Goal: Information Seeking & Learning: Learn about a topic

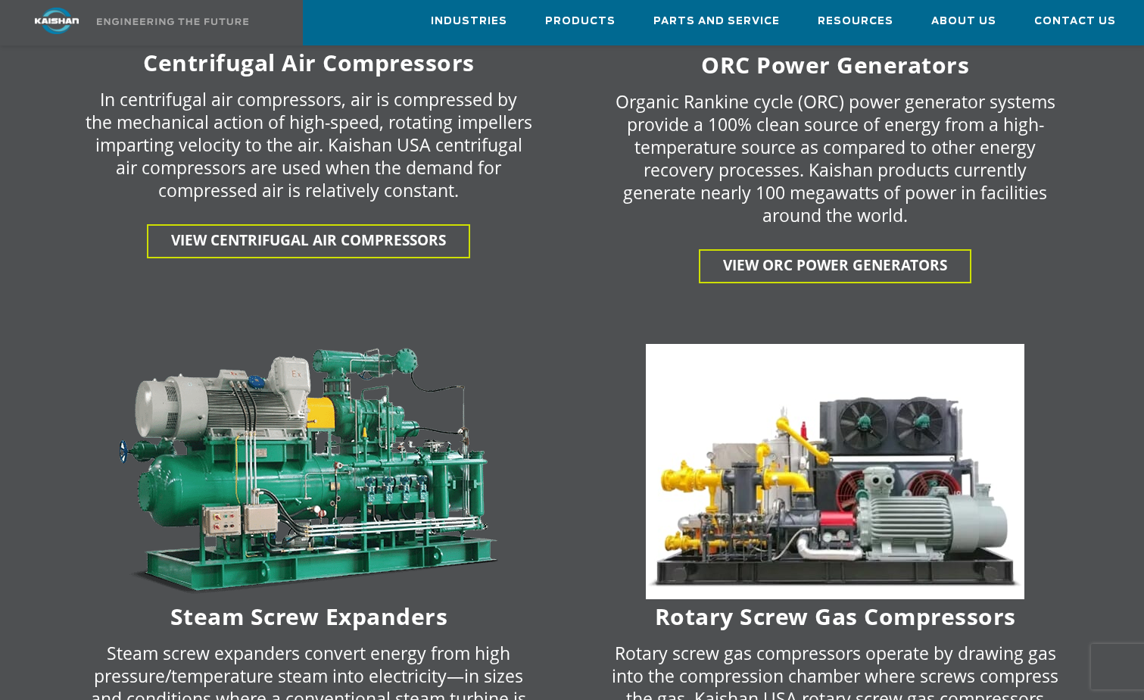
scroll to position [3105, 0]
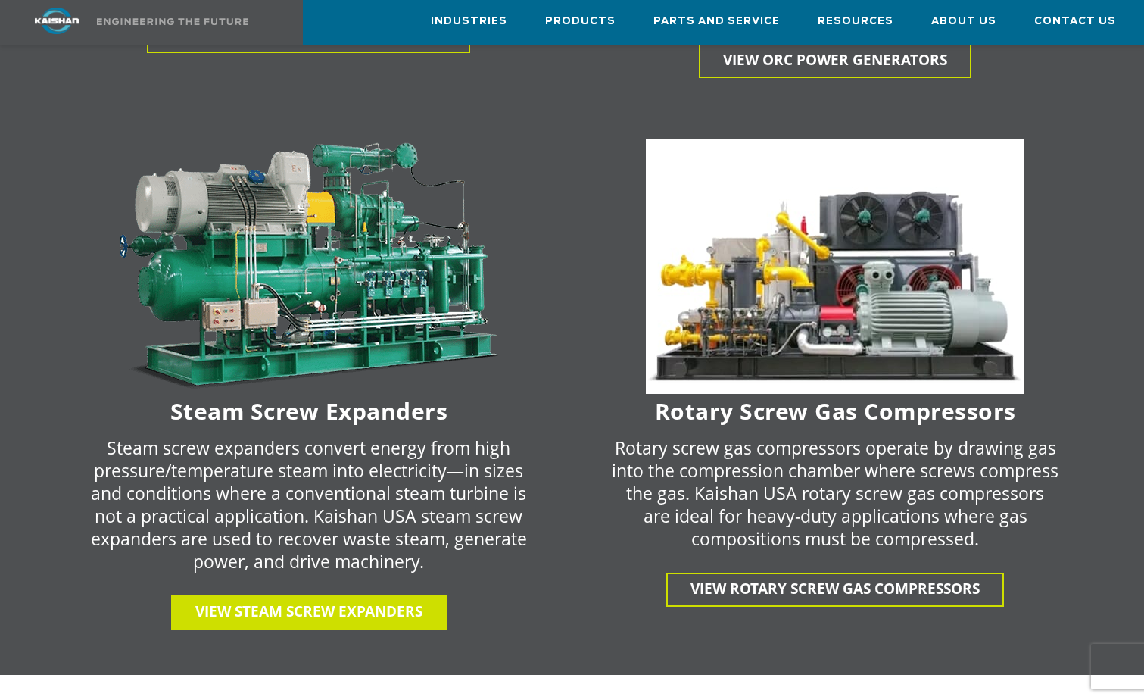
click at [332, 601] on span "View Steam Screw Expanders" at bounding box center [308, 611] width 227 height 20
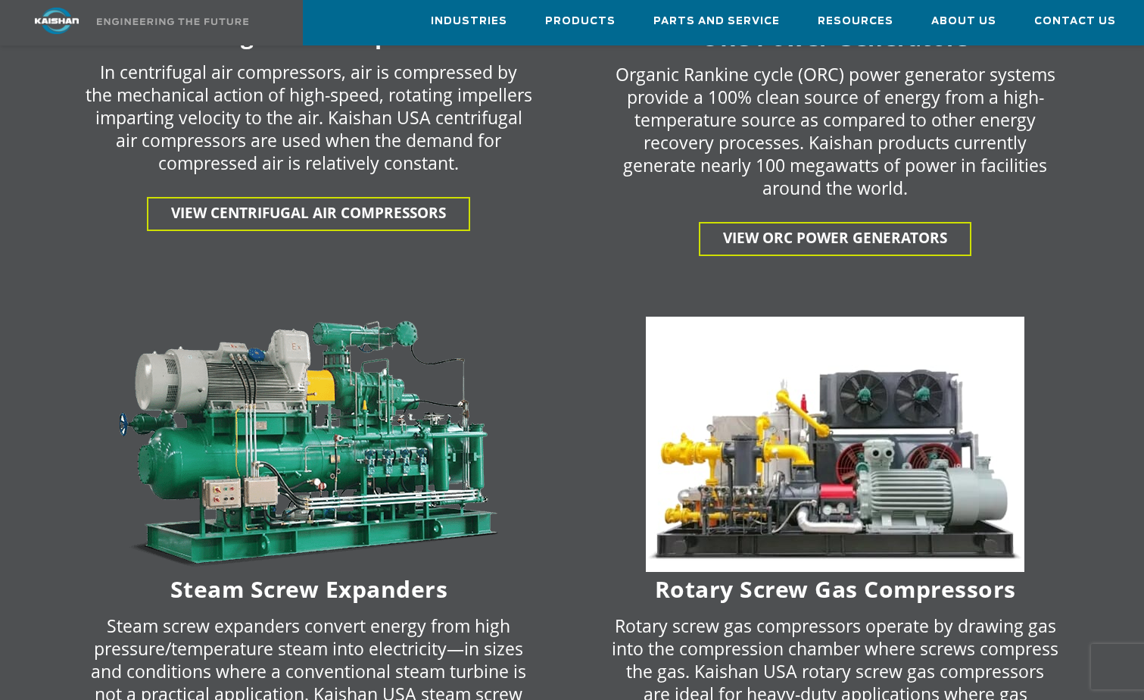
scroll to position [2954, 0]
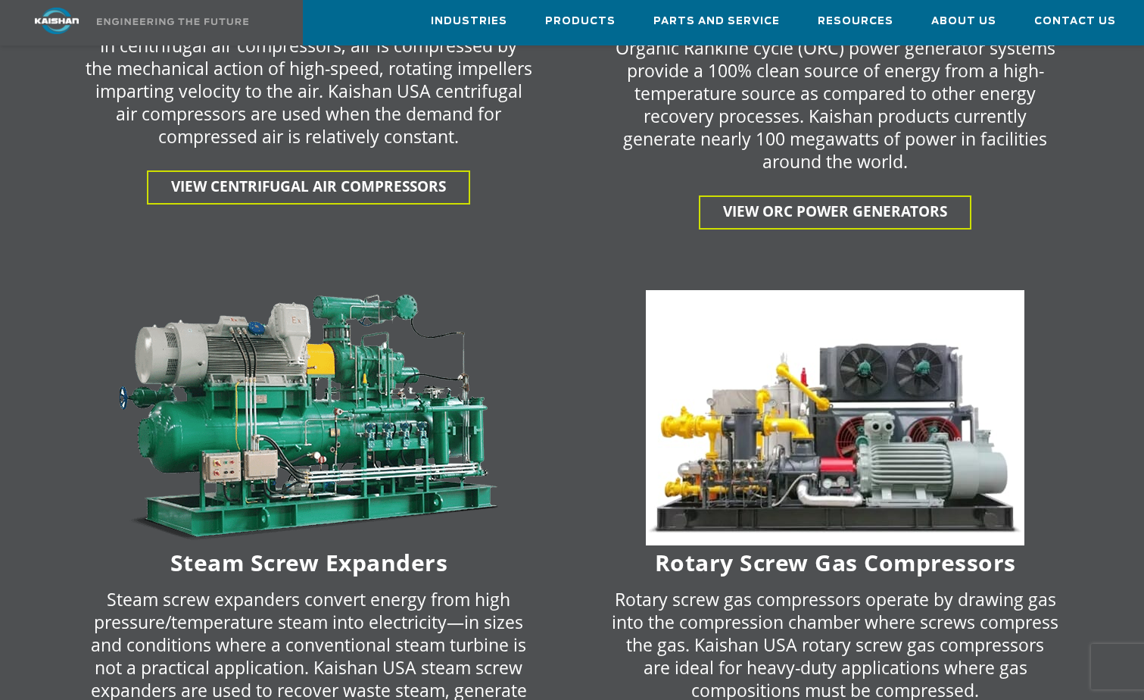
click at [339, 623] on p "Steam screw expanders convert energy from high pressure/temperature steam into …" at bounding box center [309, 656] width 448 height 136
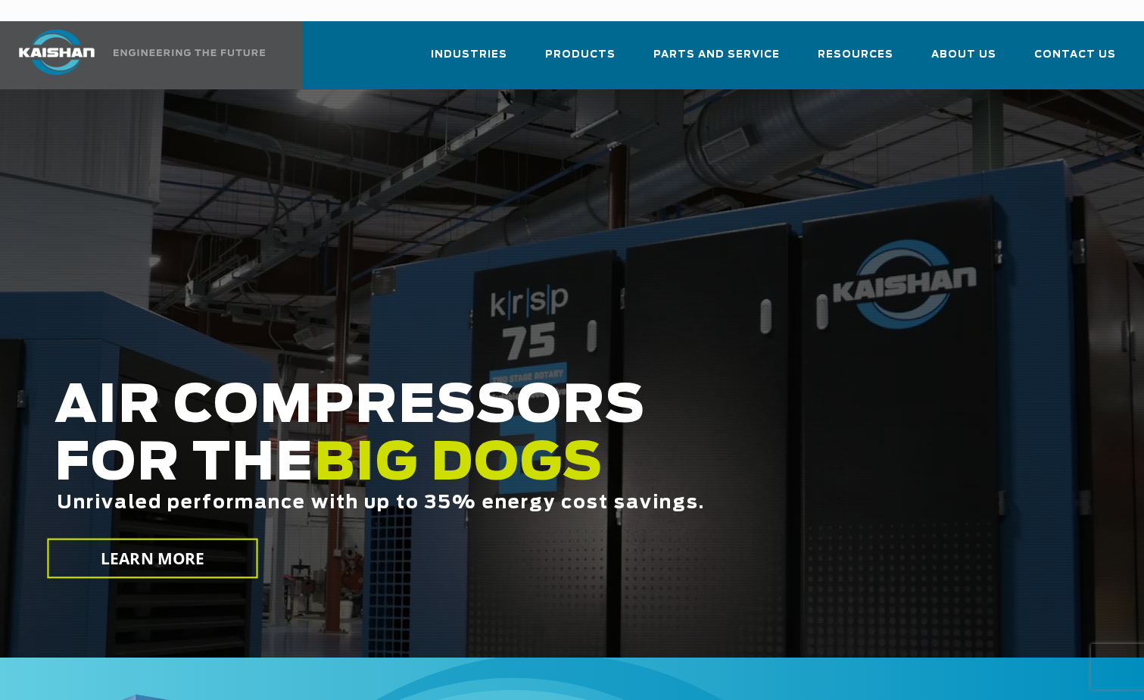
scroll to position [0, 0]
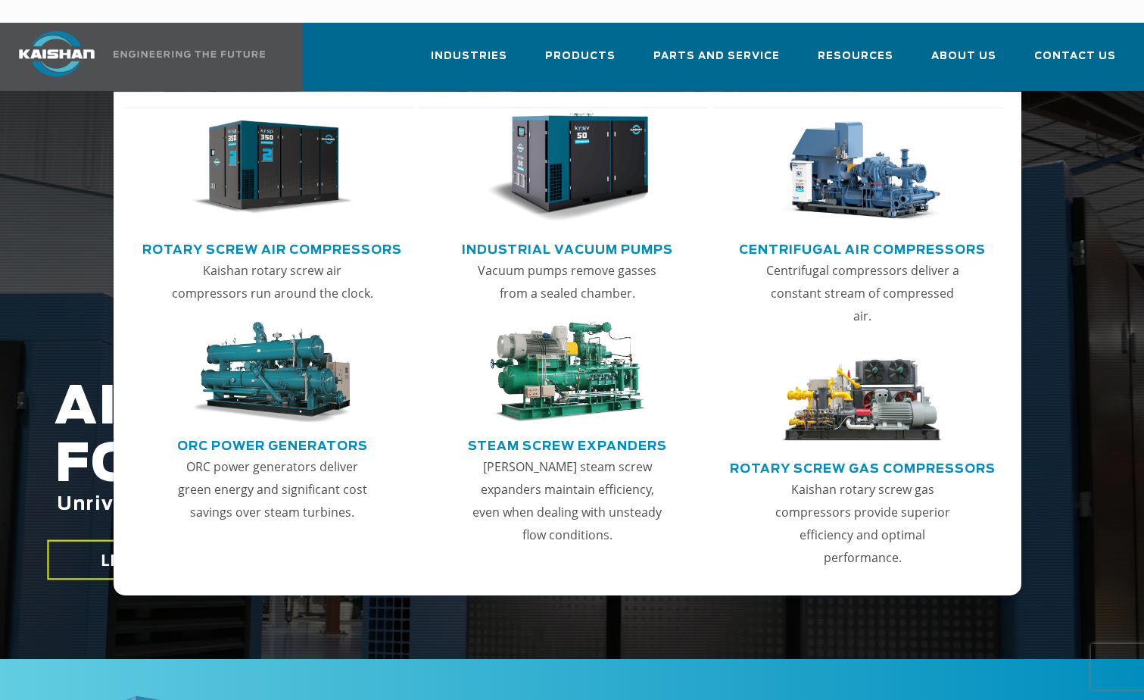
click at [789, 455] on link "Rotary Screw Gas Compressors" at bounding box center [863, 466] width 266 height 23
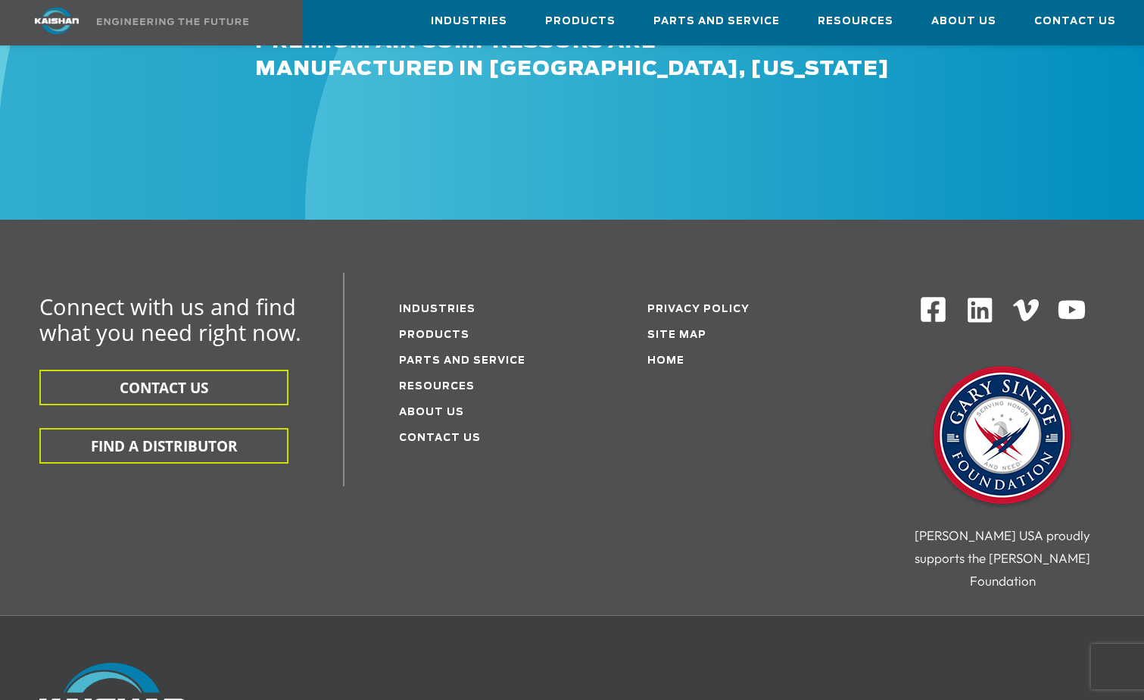
scroll to position [1973, 0]
